Goal: Complete application form

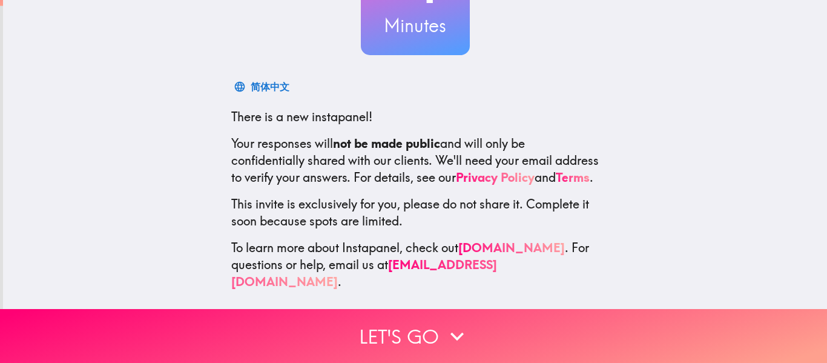
scroll to position [132, 0]
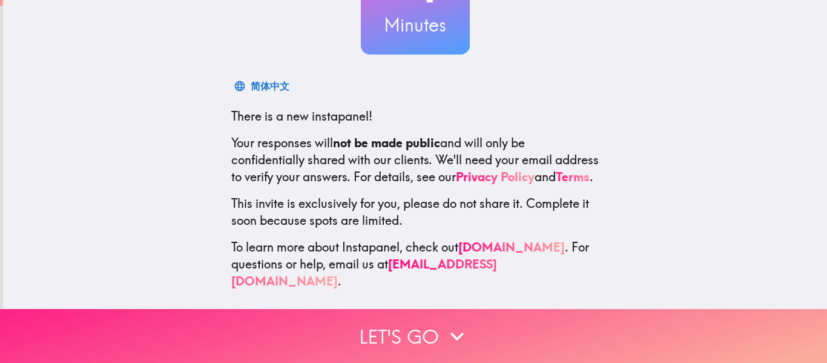
click at [446, 326] on icon "button" at bounding box center [457, 336] width 27 height 27
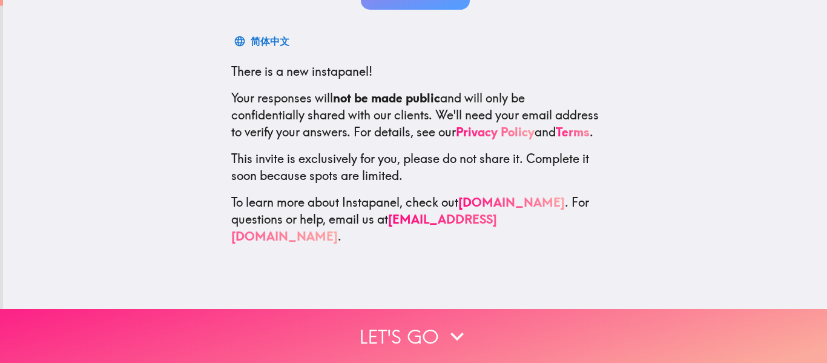
scroll to position [0, 0]
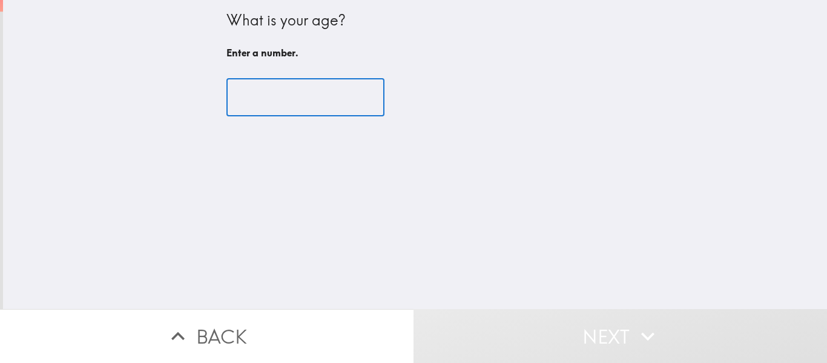
click at [337, 101] on input "number" at bounding box center [305, 98] width 158 height 38
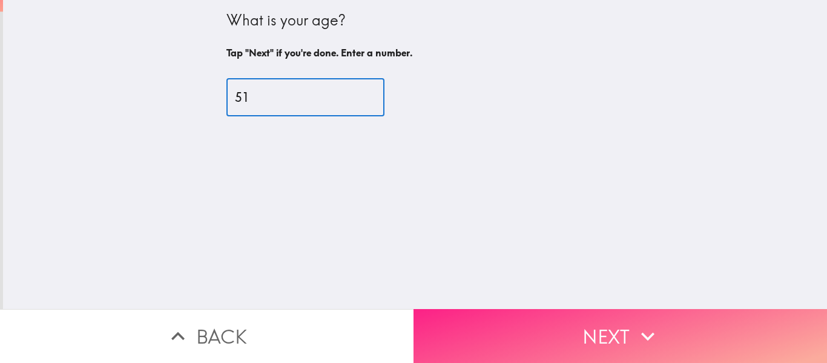
type input "51"
click at [577, 328] on button "Next" at bounding box center [621, 336] width 414 height 54
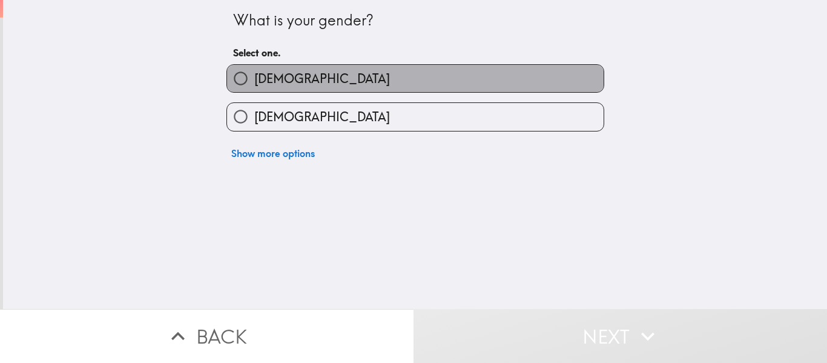
click at [374, 83] on label "[DEMOGRAPHIC_DATA]" at bounding box center [415, 78] width 377 height 27
click at [254, 83] on input "[DEMOGRAPHIC_DATA]" at bounding box center [240, 78] width 27 height 27
radio input "true"
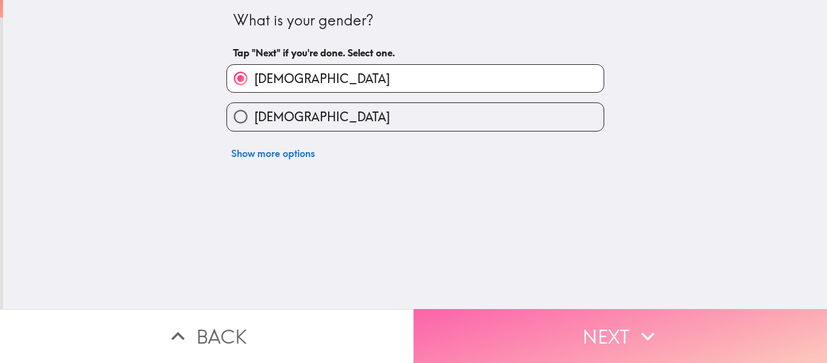
click at [623, 330] on button "Next" at bounding box center [621, 336] width 414 height 54
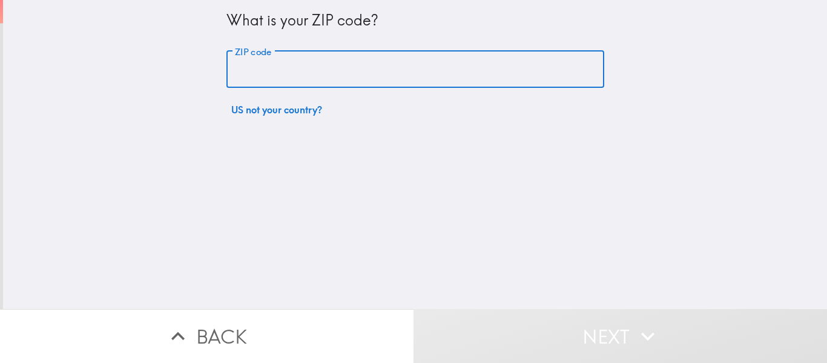
click at [331, 70] on input "ZIP code" at bounding box center [415, 70] width 378 height 38
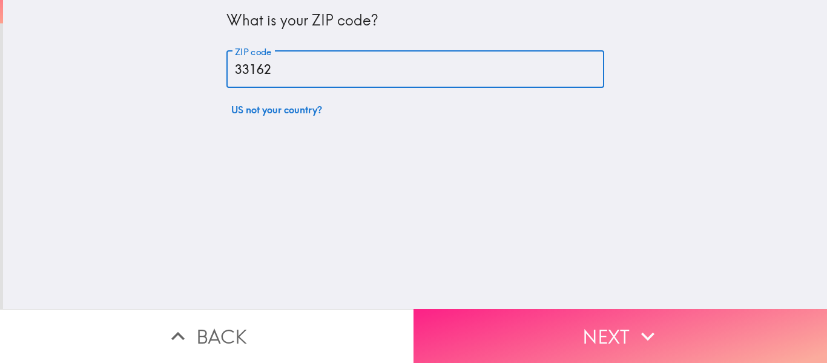
type input "33162"
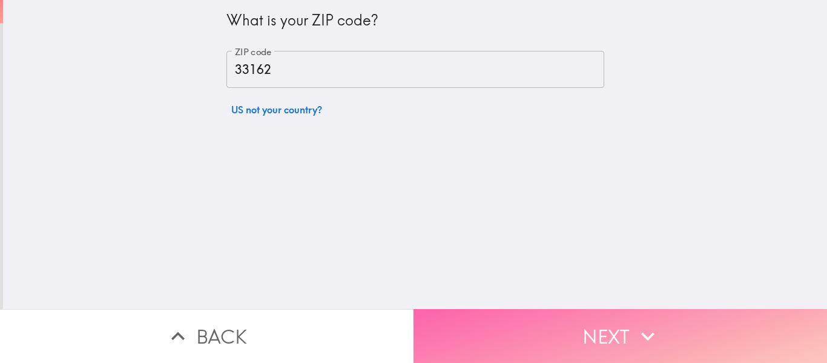
click at [598, 339] on button "Next" at bounding box center [621, 336] width 414 height 54
